Goal: Transaction & Acquisition: Purchase product/service

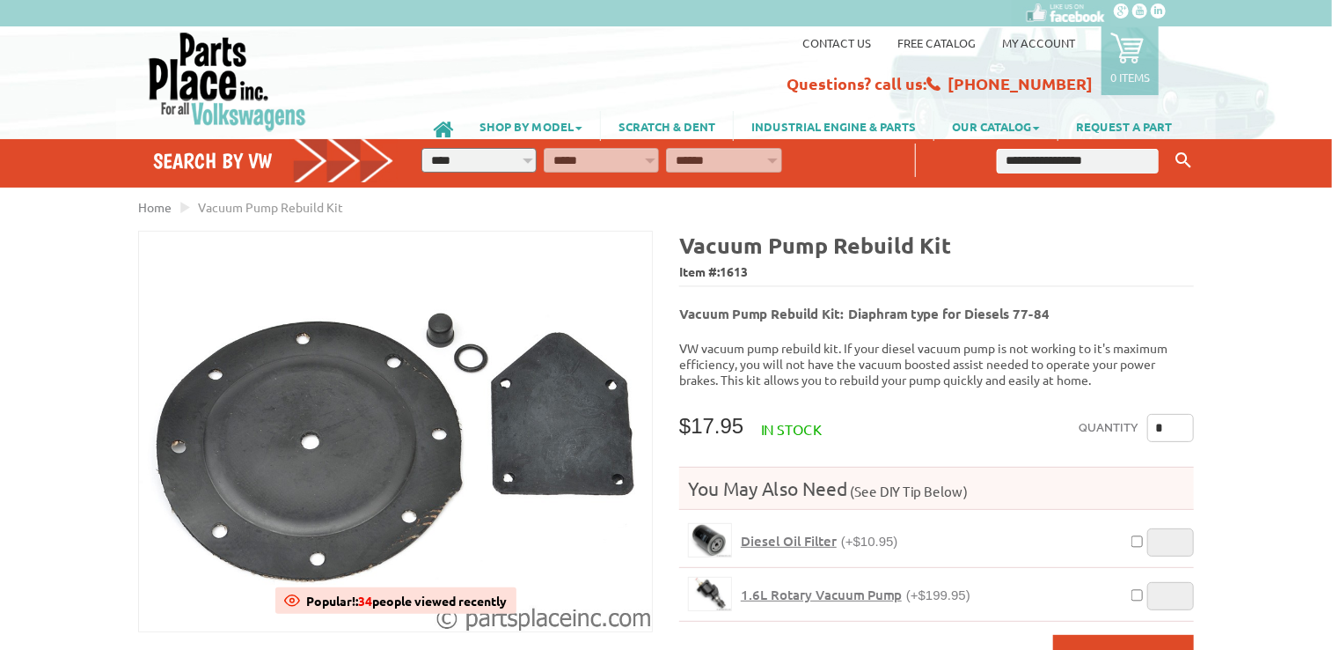
click at [799, 585] on span "1.6L Rotary Vacuum Pump" at bounding box center [821, 594] width 161 height 18
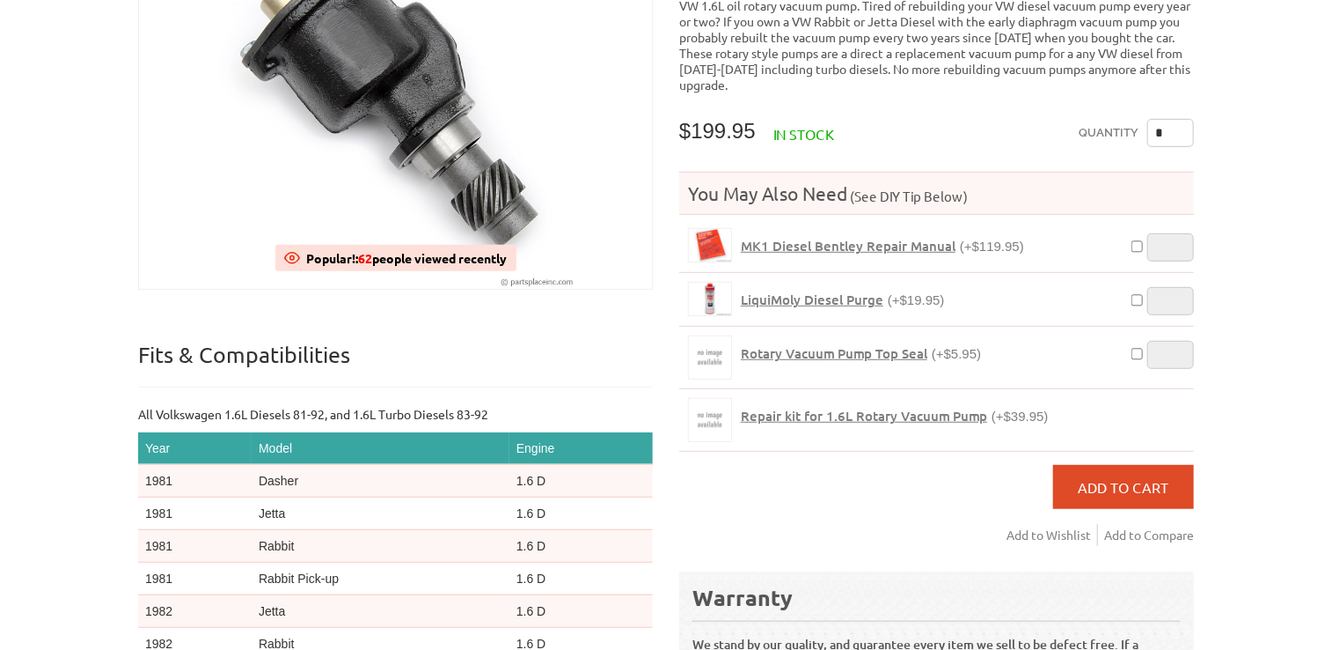
scroll to position [329, 0]
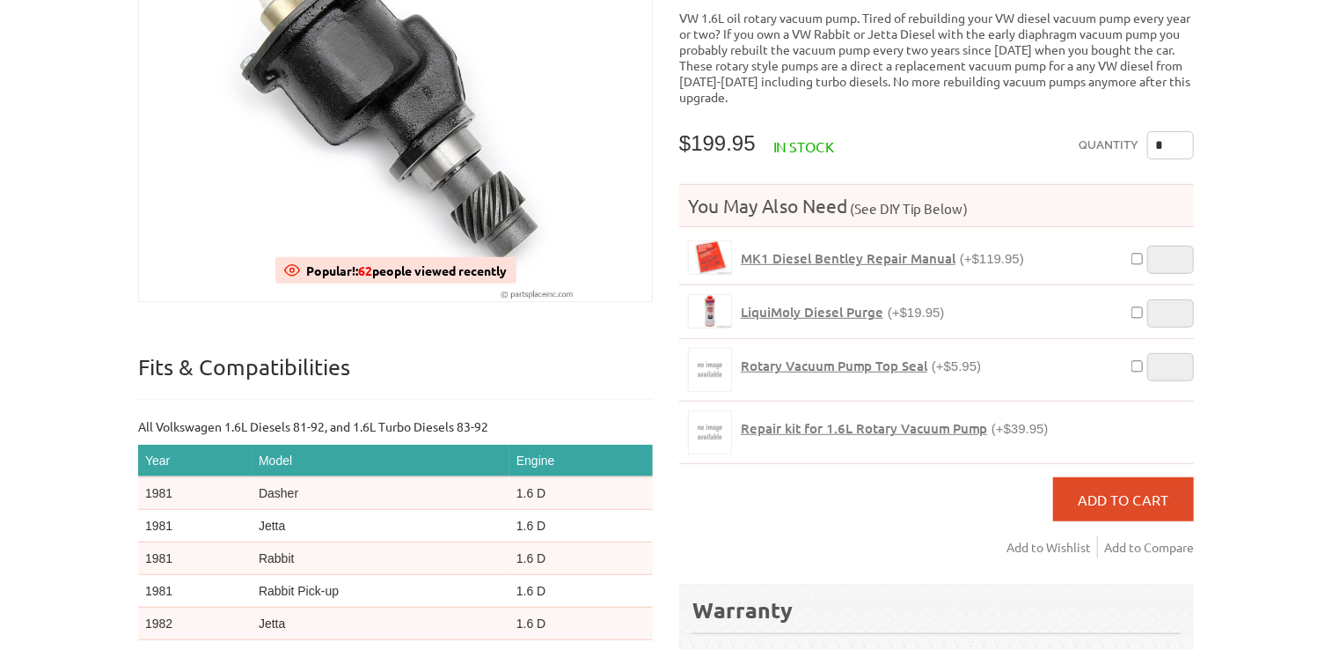
click at [1320, 231] on div "VW Diesel Engine Parts Diesel Cylinder Heads and Parts Diesel Timing Belts, Ten…" at bounding box center [666, 339] width 1332 height 1337
type input "*"
click at [839, 303] on span "LiquiMoly Diesel Purge" at bounding box center [812, 312] width 143 height 18
